Goal: Browse casually: Explore the website without a specific task or goal

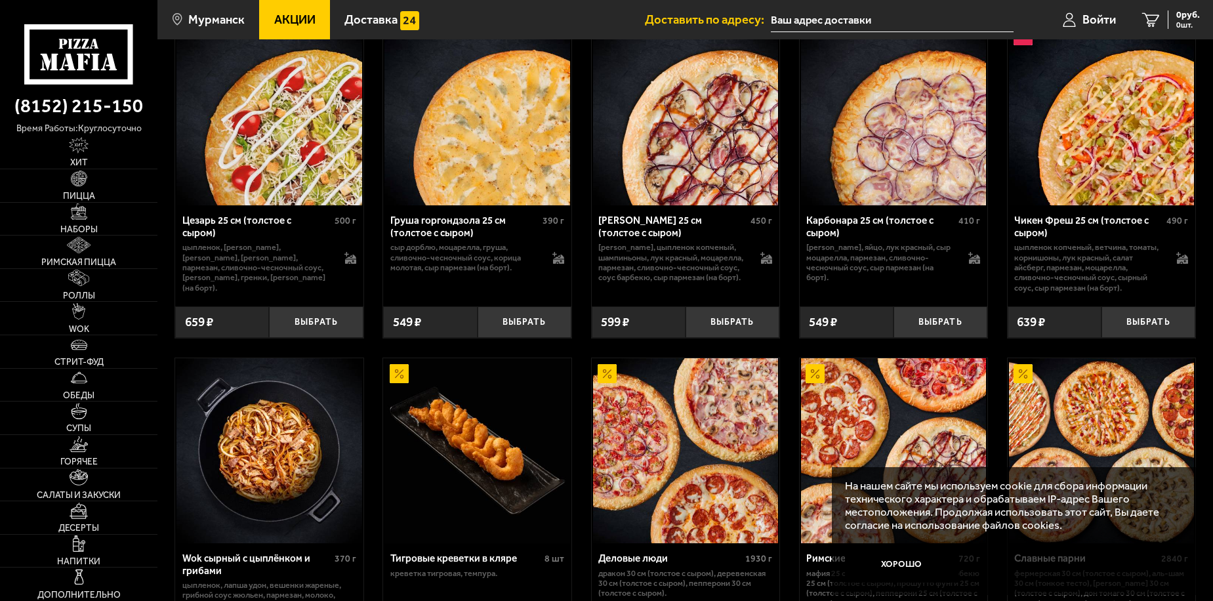
scroll to position [525, 0]
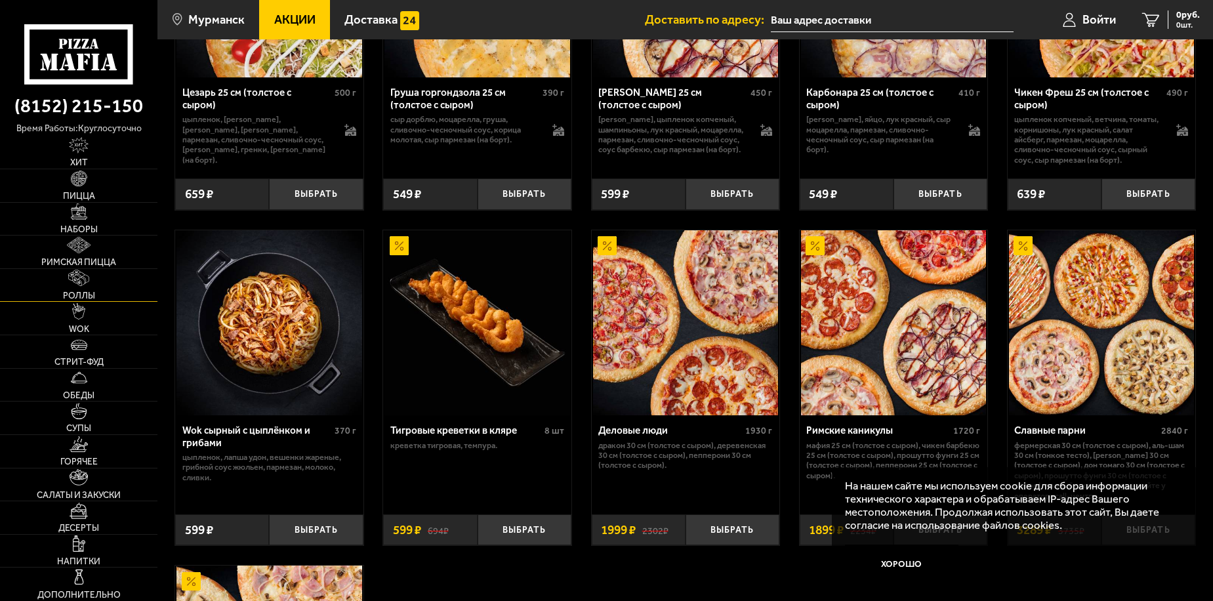
click at [87, 292] on span "Роллы" at bounding box center [79, 295] width 32 height 9
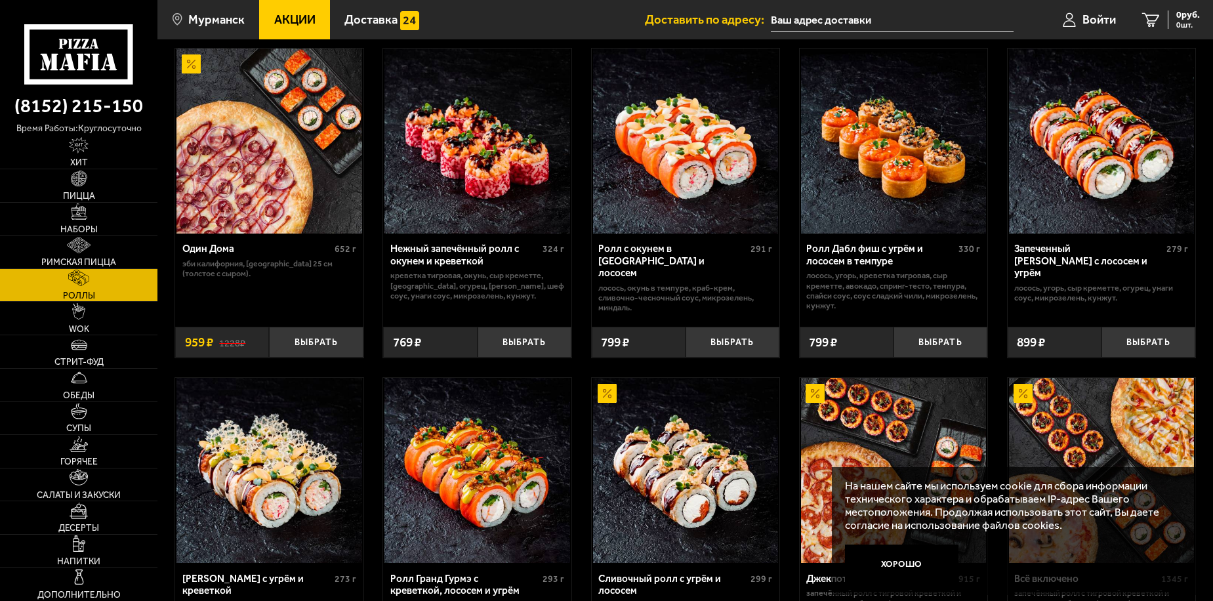
scroll to position [525, 0]
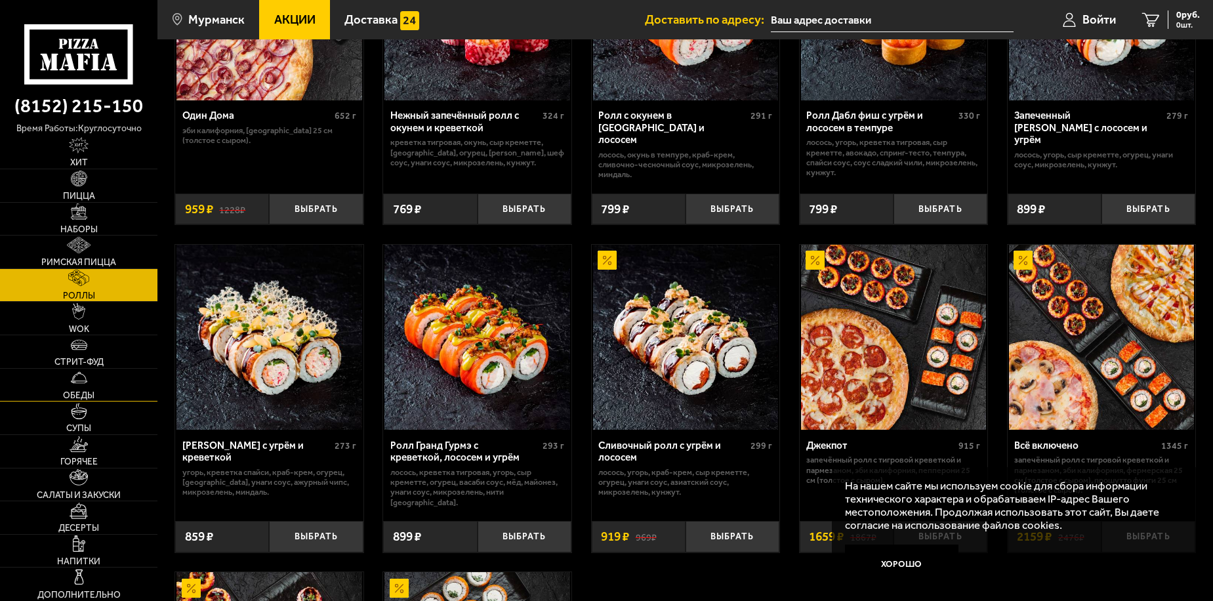
click at [106, 386] on link "Обеды" at bounding box center [78, 385] width 157 height 33
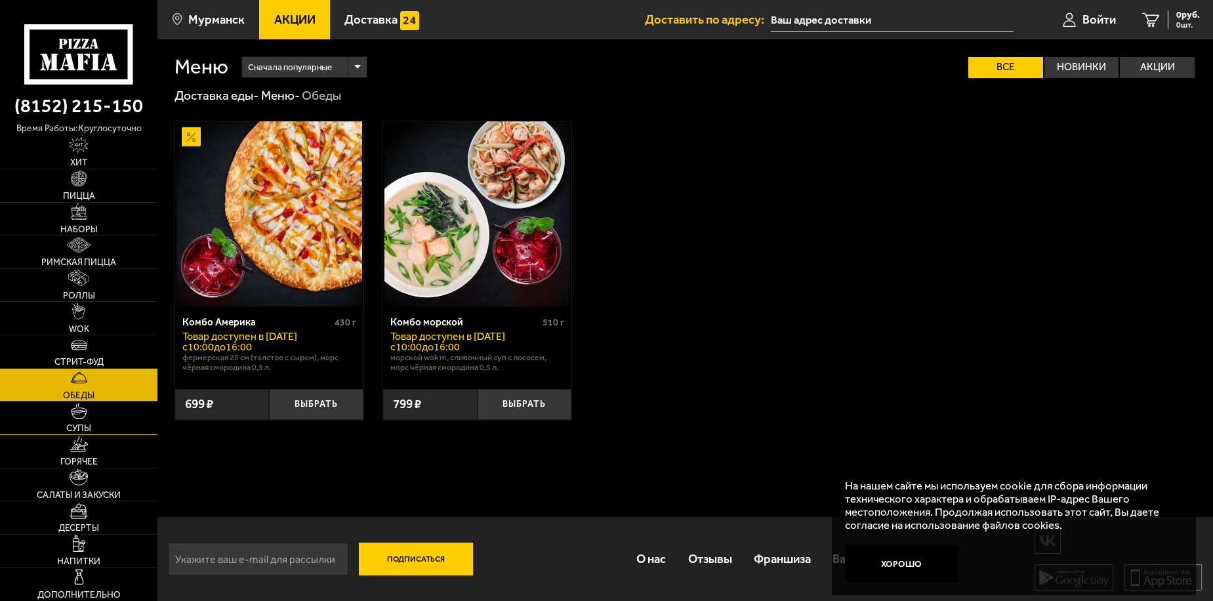
click at [96, 409] on link "Супы" at bounding box center [78, 417] width 157 height 33
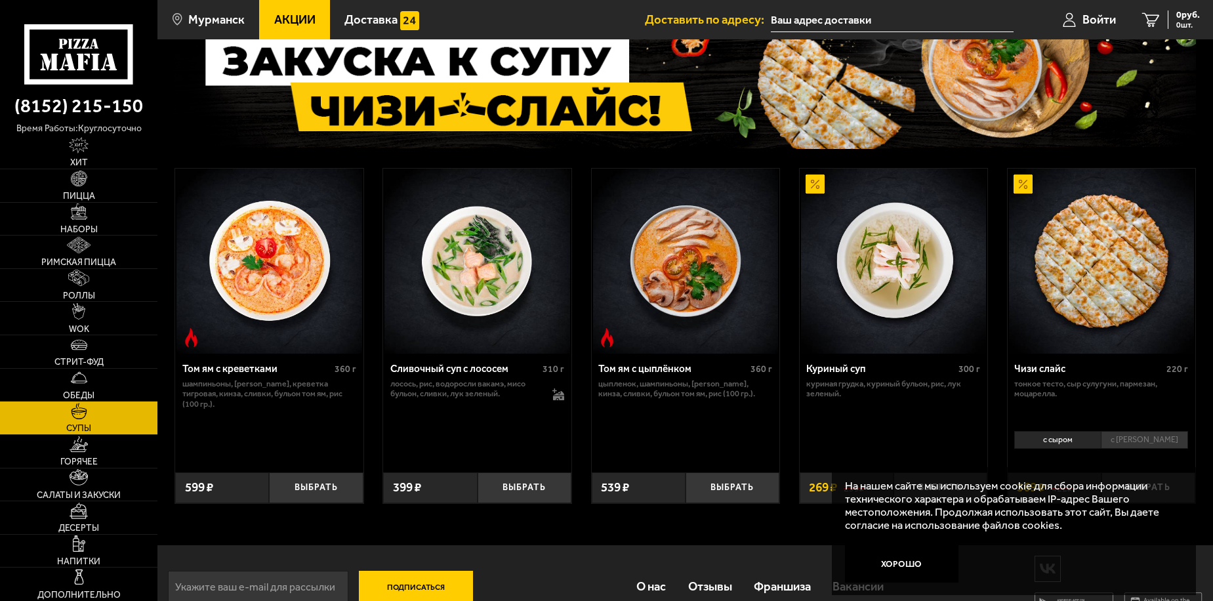
scroll to position [129, 0]
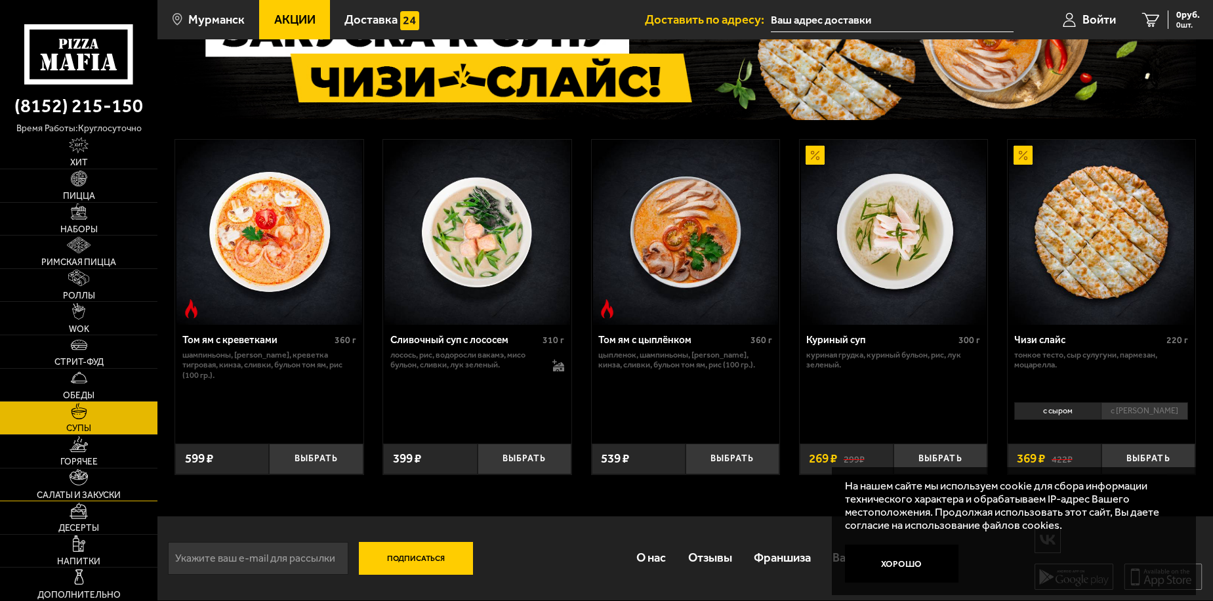
click at [79, 493] on span "Салаты и закуски" at bounding box center [79, 495] width 84 height 9
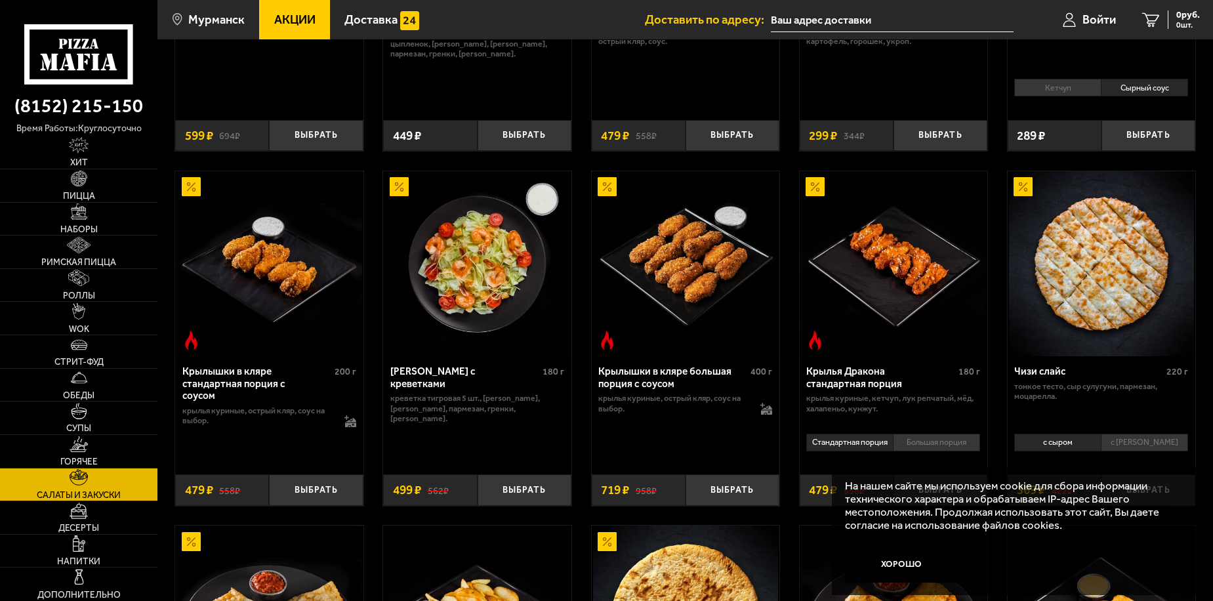
scroll to position [350, 0]
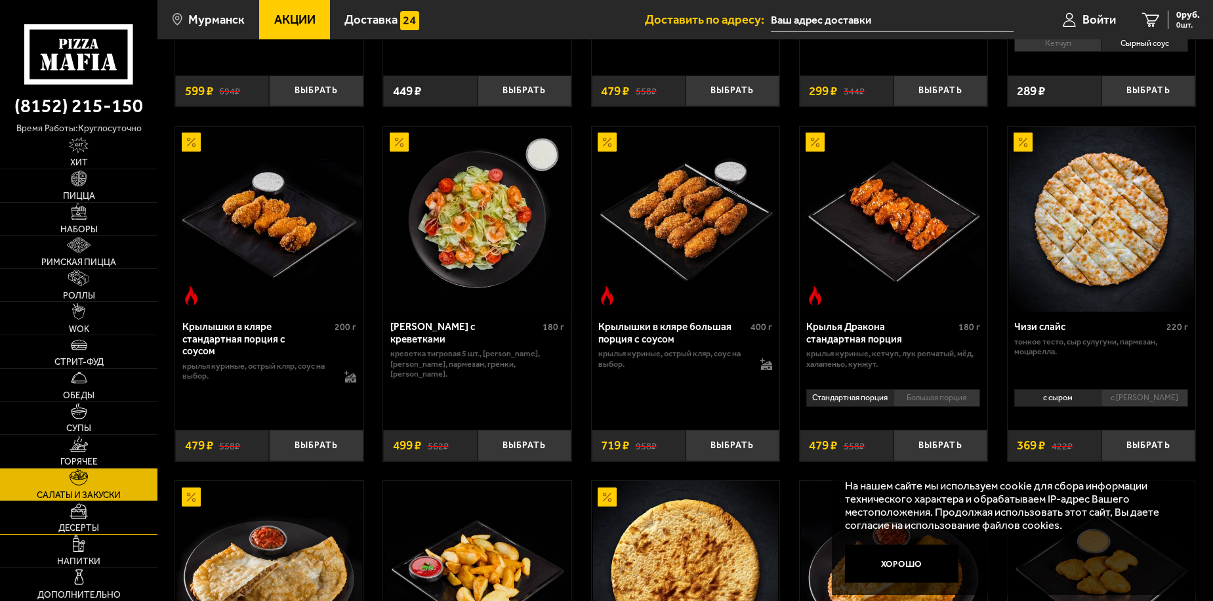
click at [72, 517] on img at bounding box center [79, 510] width 18 height 16
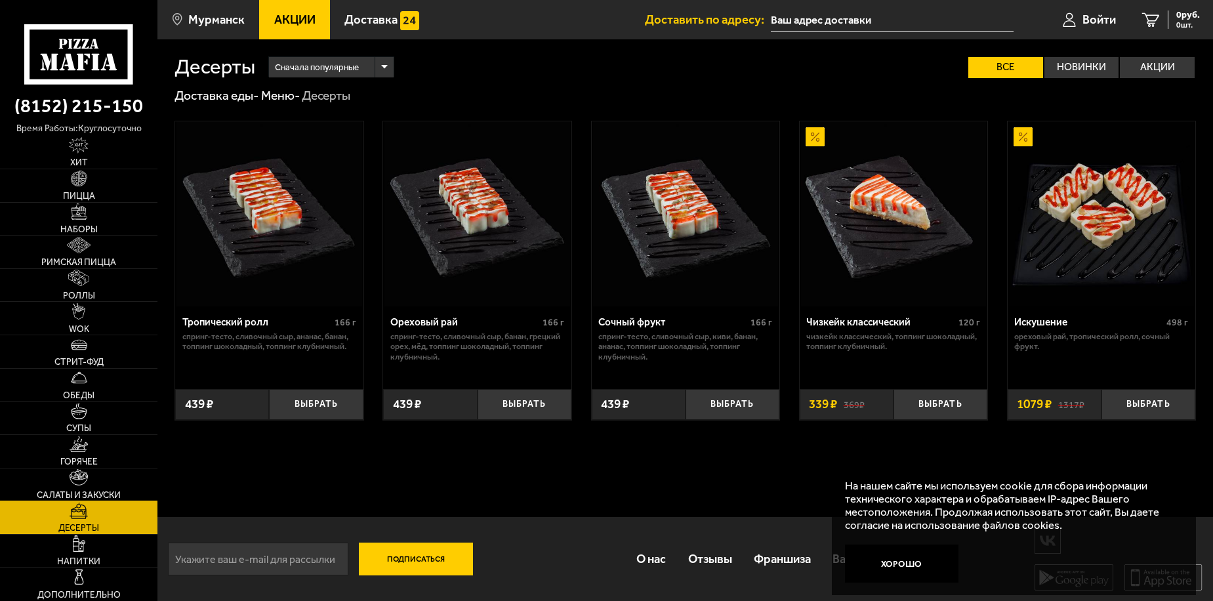
scroll to position [1, 0]
click at [96, 553] on link "Напитки" at bounding box center [78, 551] width 157 height 33
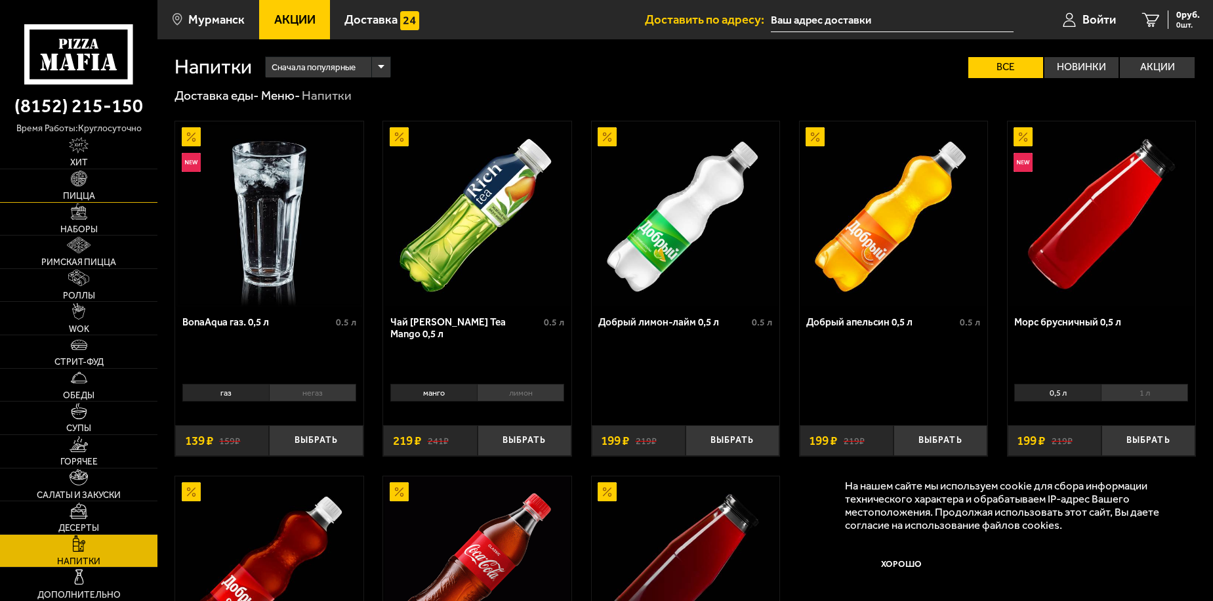
click at [77, 192] on span "Пицца" at bounding box center [79, 196] width 32 height 9
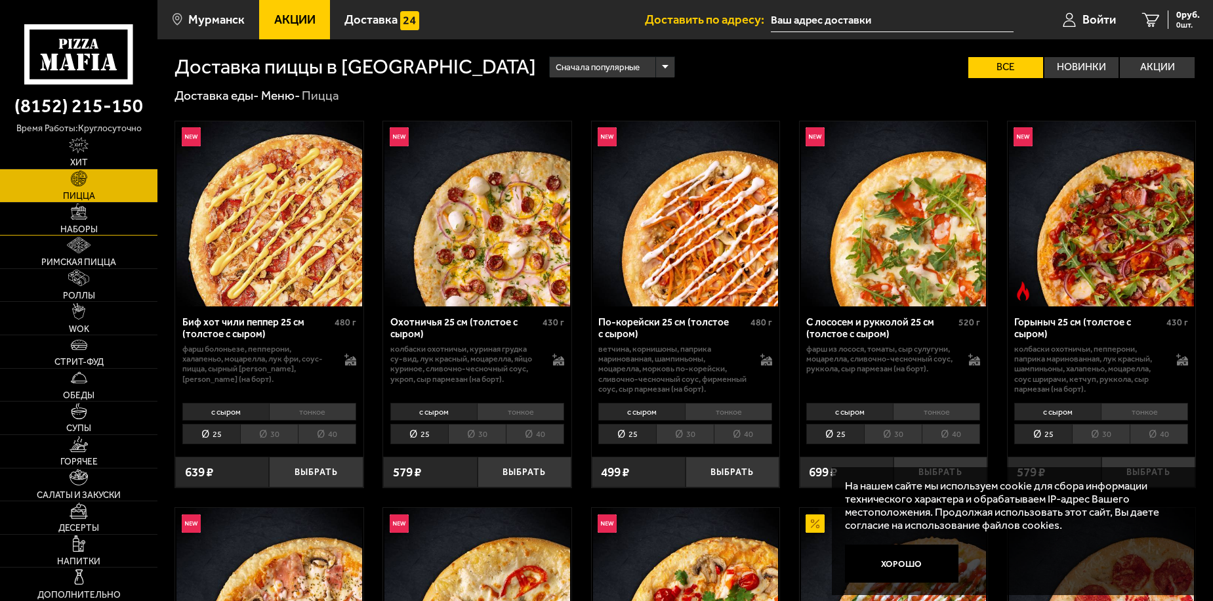
click at [104, 207] on link "Наборы" at bounding box center [78, 219] width 157 height 33
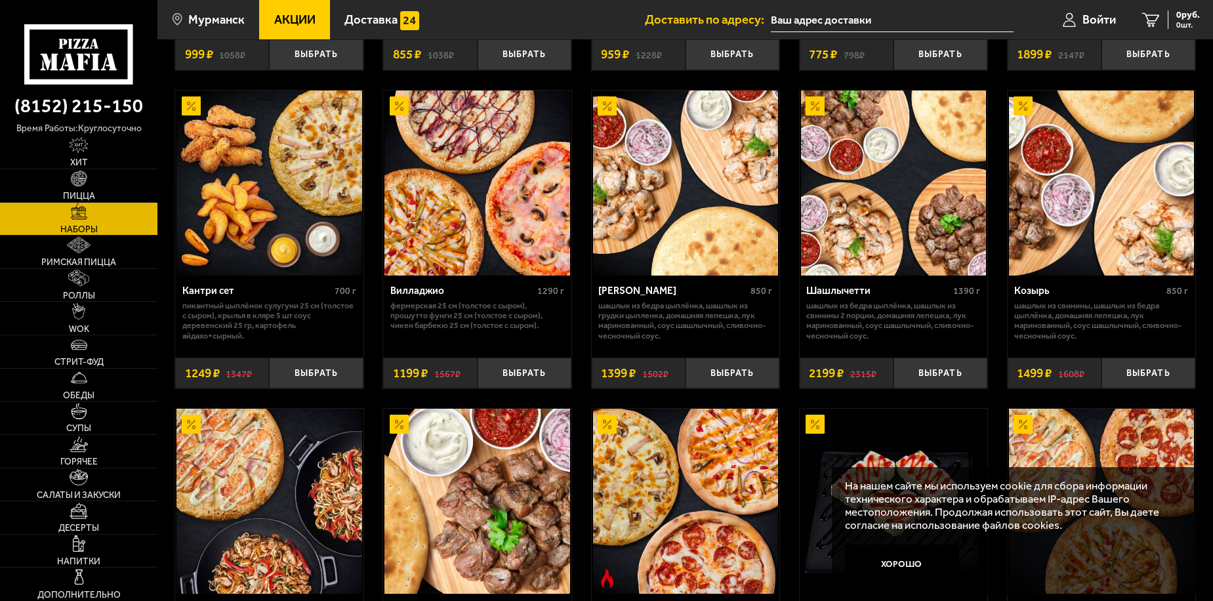
scroll to position [700, 0]
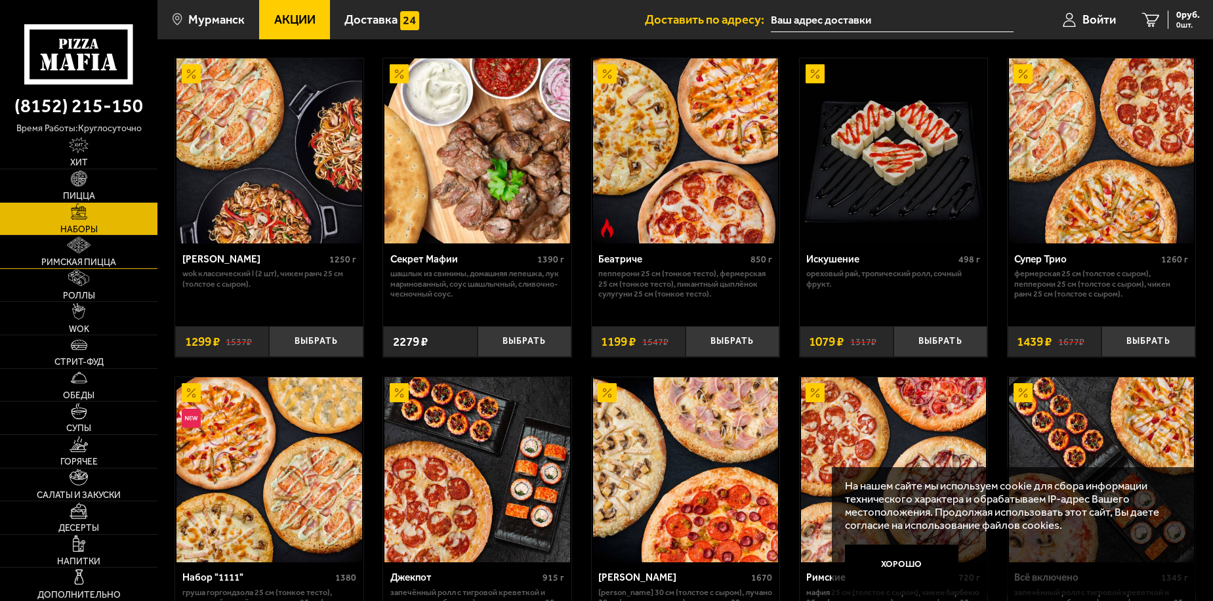
click at [83, 254] on link "Римская пицца" at bounding box center [78, 251] width 157 height 33
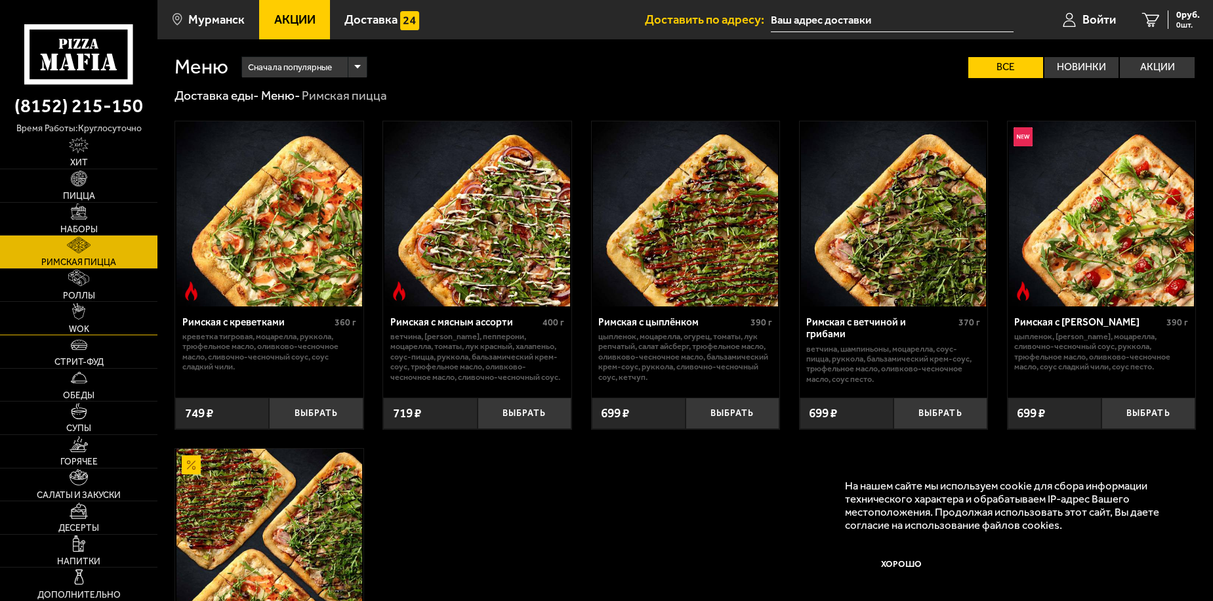
click at [87, 327] on span "WOK" at bounding box center [79, 329] width 20 height 9
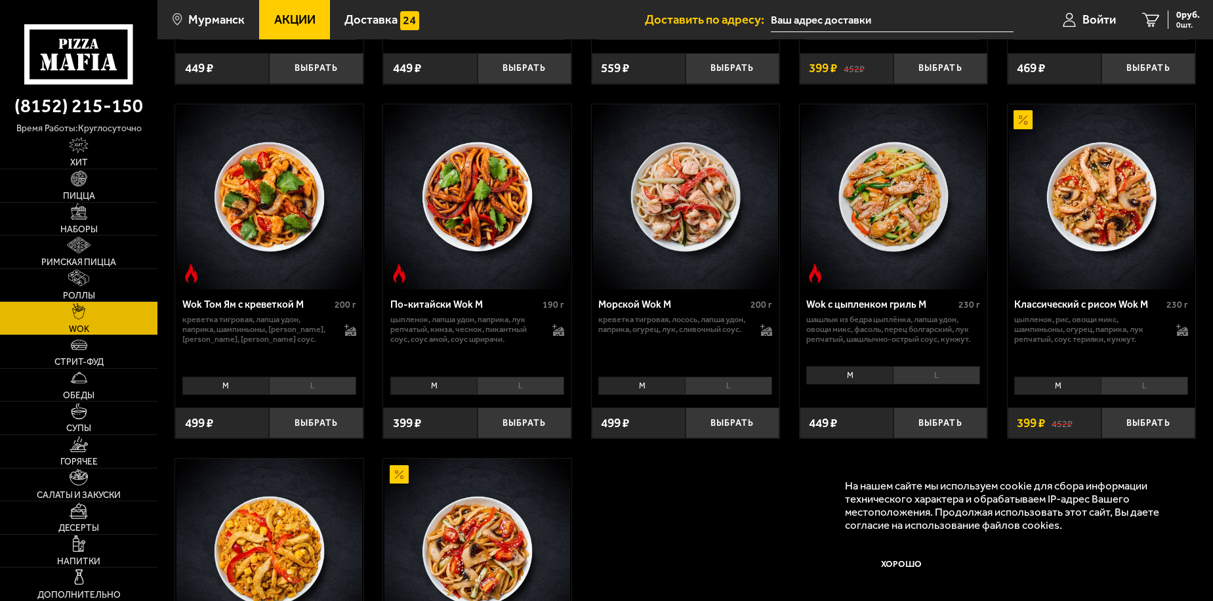
scroll to position [525, 0]
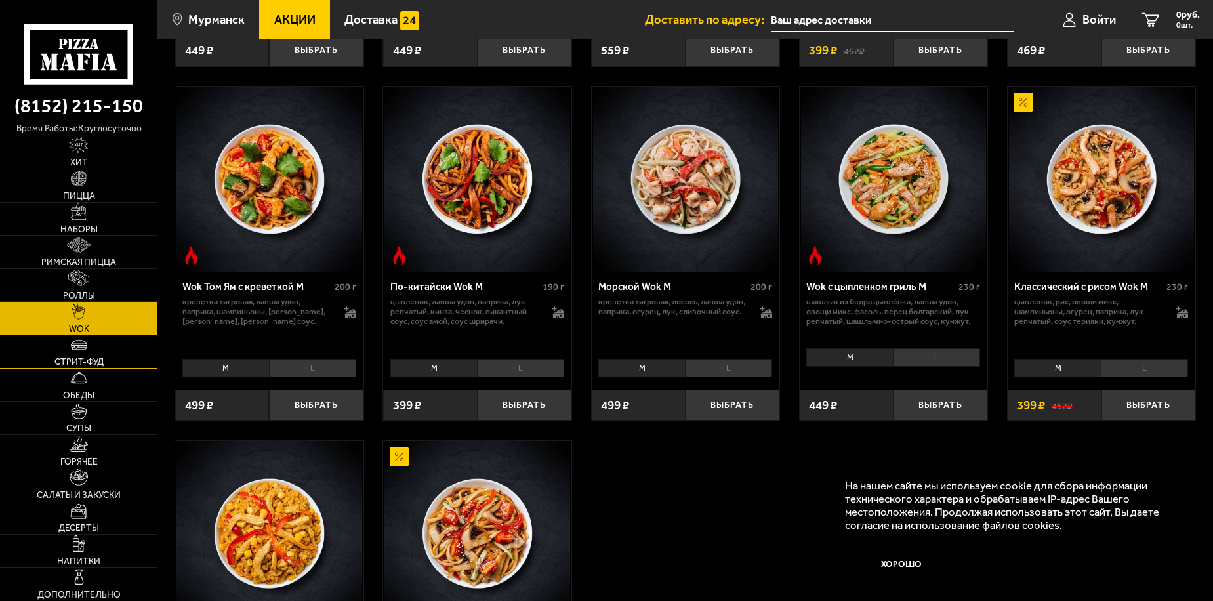
click at [100, 357] on span "Стрит-фуд" at bounding box center [78, 361] width 49 height 9
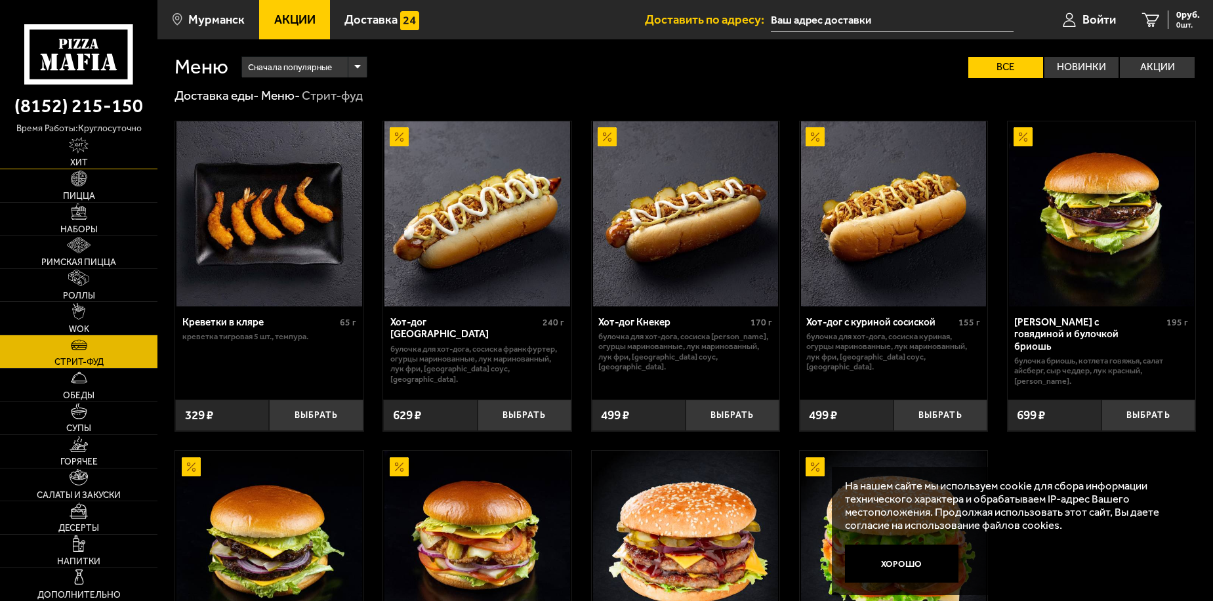
click at [94, 151] on link "Хит" at bounding box center [78, 152] width 157 height 33
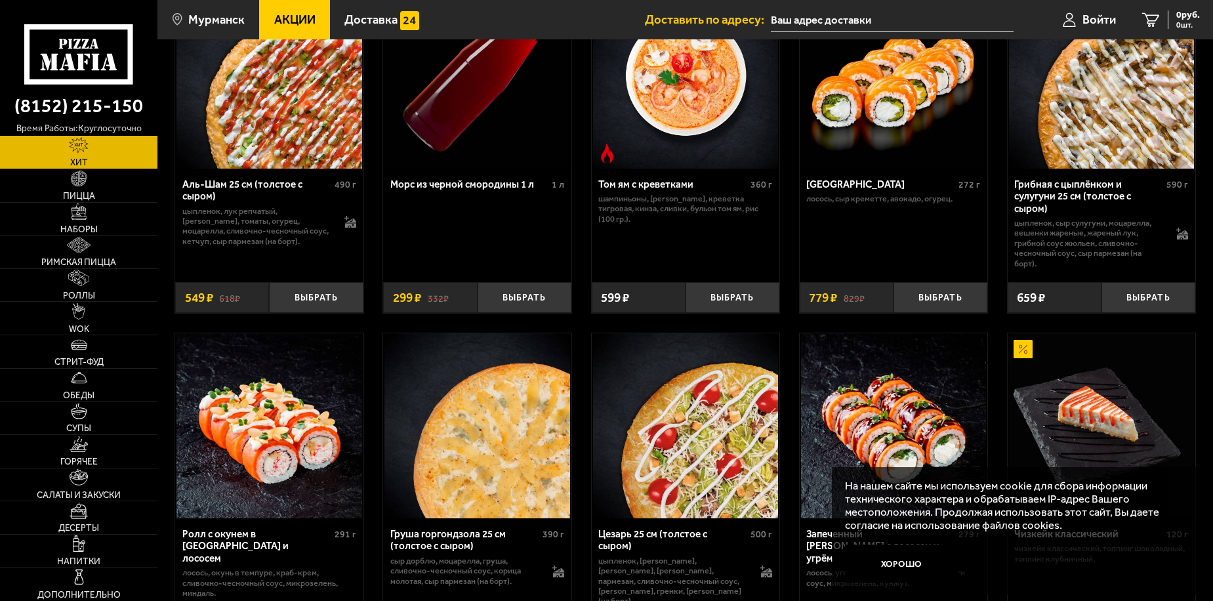
scroll to position [350, 0]
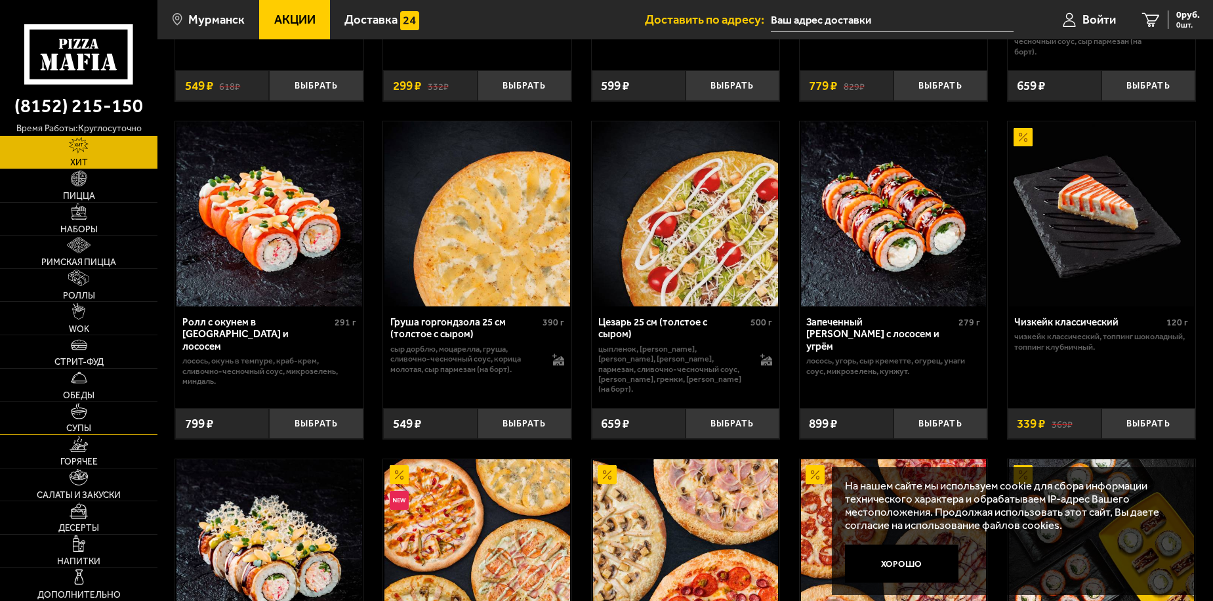
click at [90, 415] on link "Супы" at bounding box center [78, 417] width 157 height 33
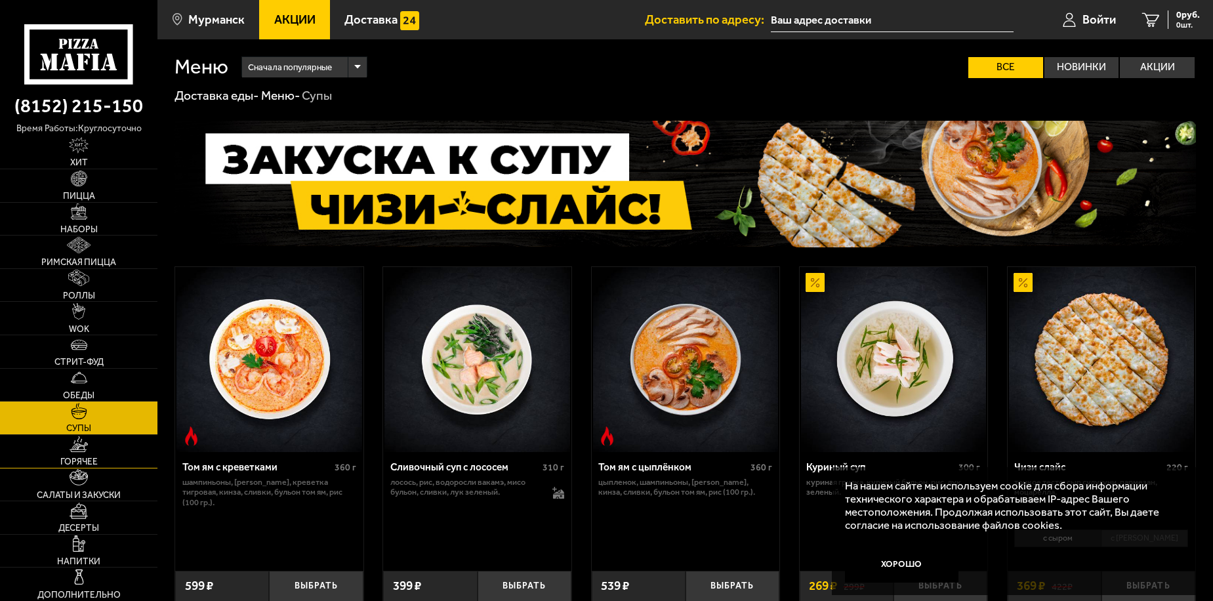
click at [72, 443] on img at bounding box center [79, 444] width 18 height 16
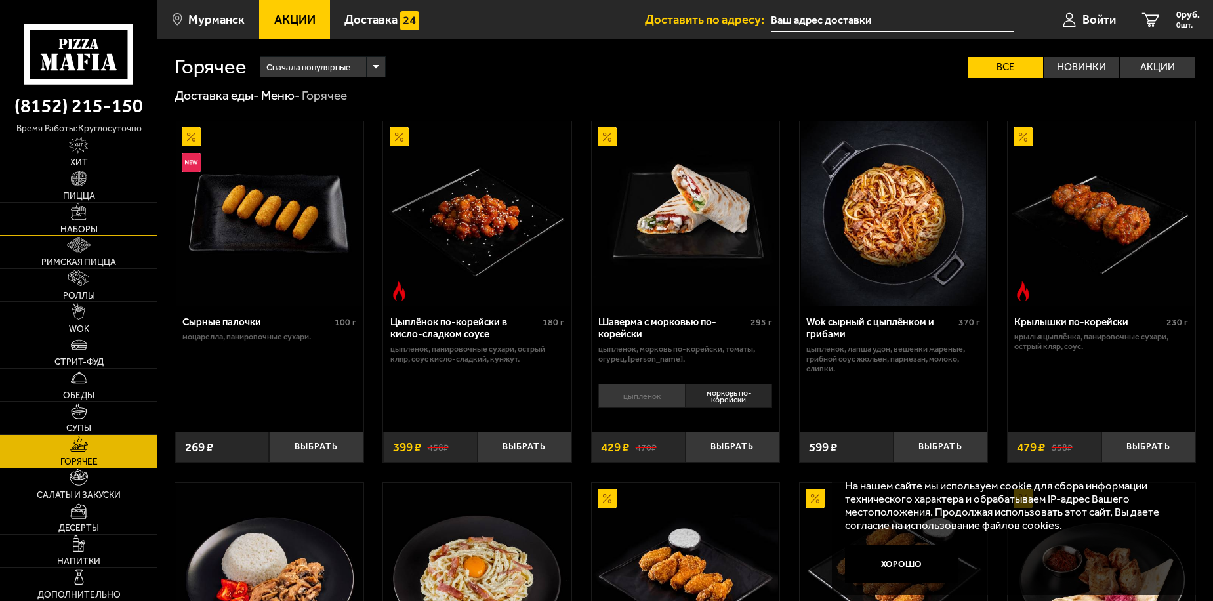
click at [103, 221] on link "Наборы" at bounding box center [78, 219] width 157 height 33
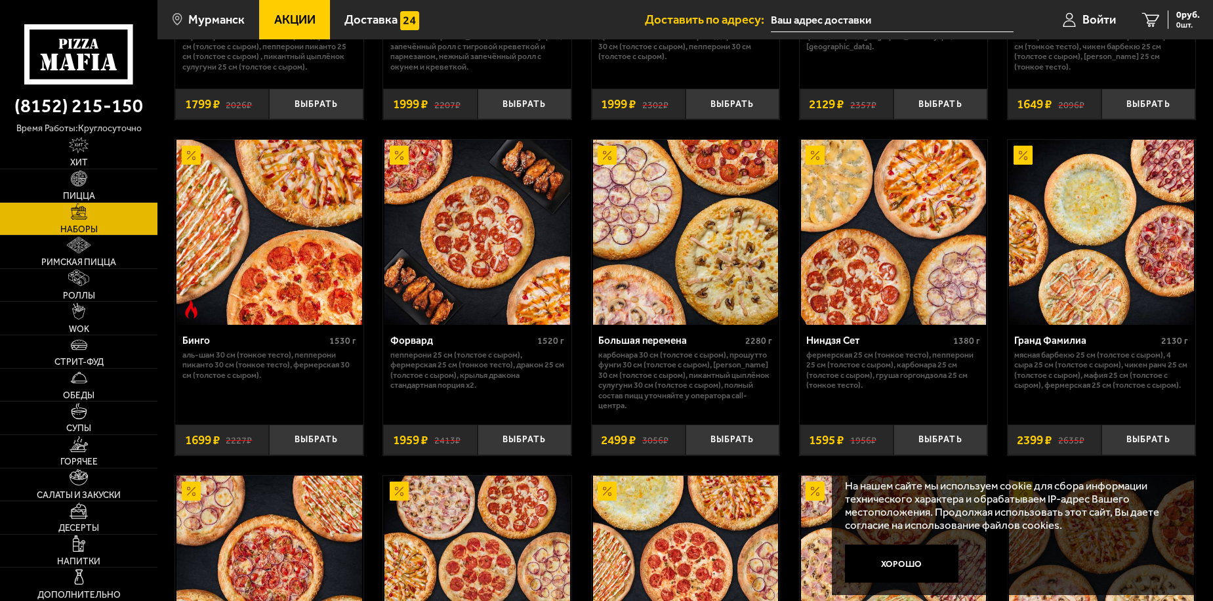
scroll to position [1924, 0]
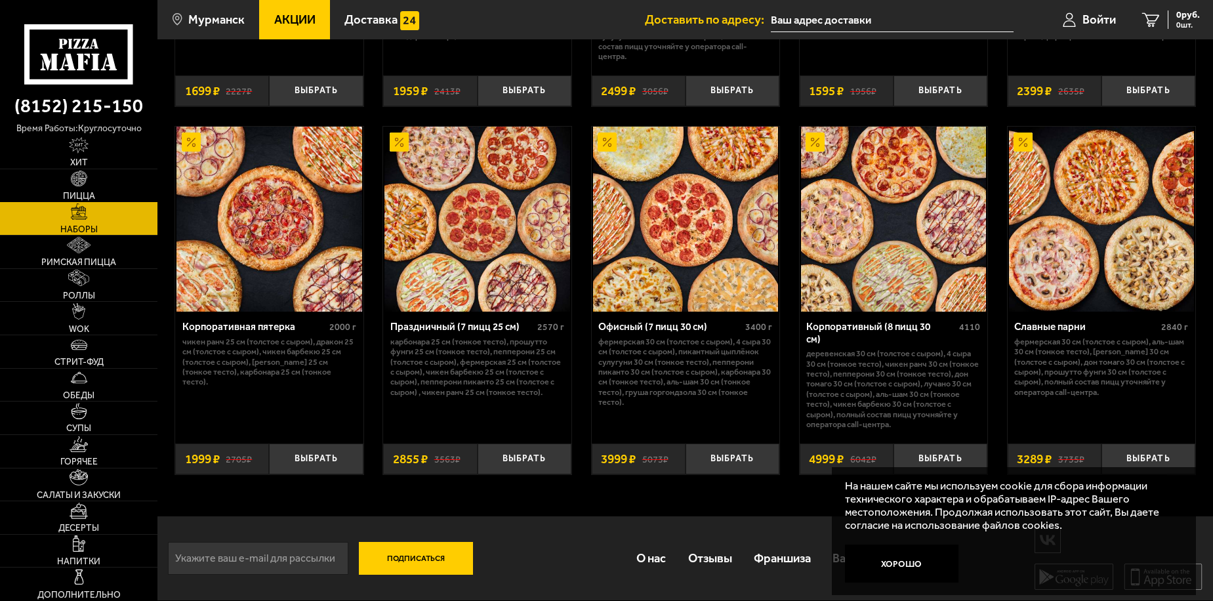
click at [129, 180] on link "Пицца" at bounding box center [78, 185] width 157 height 33
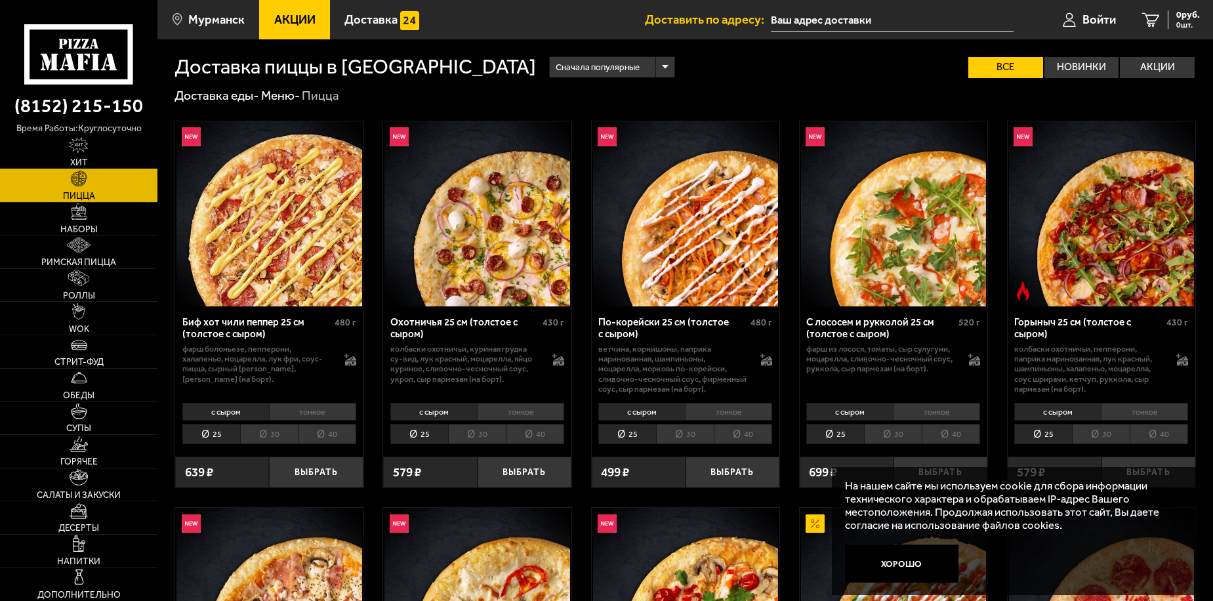
click at [94, 146] on link "Хит" at bounding box center [78, 152] width 157 height 33
